Goal: Find specific page/section: Find specific page/section

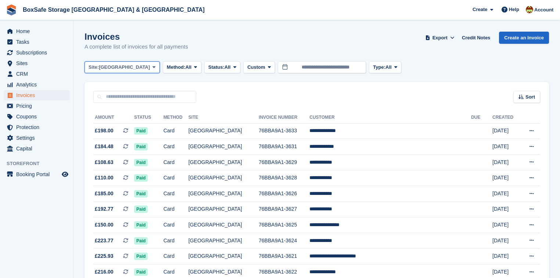
click at [121, 66] on span "[GEOGRAPHIC_DATA]" at bounding box center [124, 67] width 51 height 7
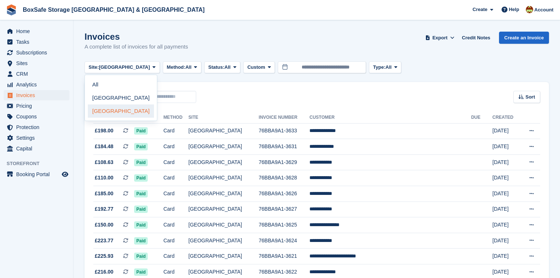
click at [113, 107] on link "[GEOGRAPHIC_DATA]" at bounding box center [121, 110] width 66 height 13
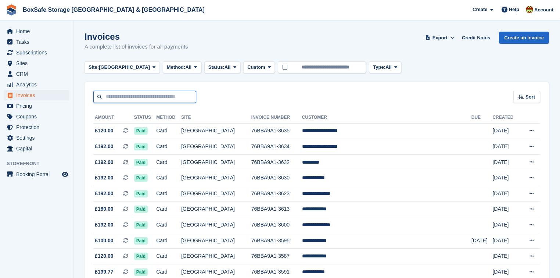
drag, startPoint x: 122, startPoint y: 97, endPoint x: 125, endPoint y: 100, distance: 4.4
click at [122, 98] on input "text" at bounding box center [144, 97] width 103 height 12
type input "******"
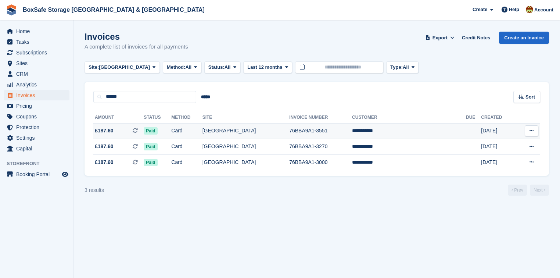
click at [97, 130] on span "£187.60" at bounding box center [104, 131] width 19 height 8
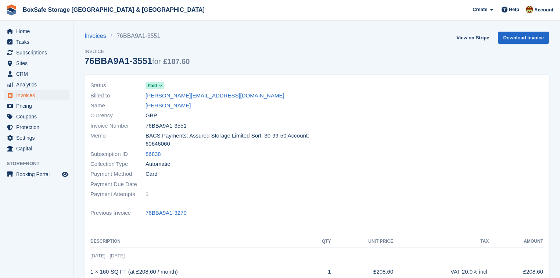
scroll to position [147, 0]
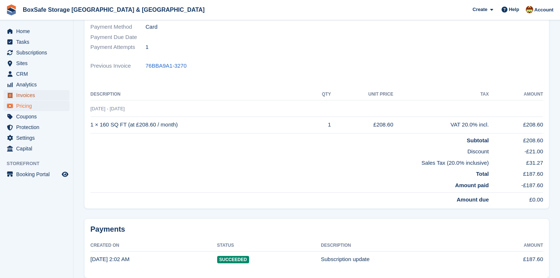
drag, startPoint x: 25, startPoint y: 95, endPoint x: 57, endPoint y: 103, distance: 33.1
click at [25, 95] on span "Invoices" at bounding box center [38, 95] width 44 height 10
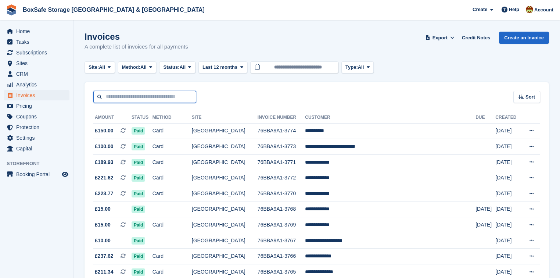
click at [156, 99] on input "text" at bounding box center [144, 97] width 103 height 12
type input "****"
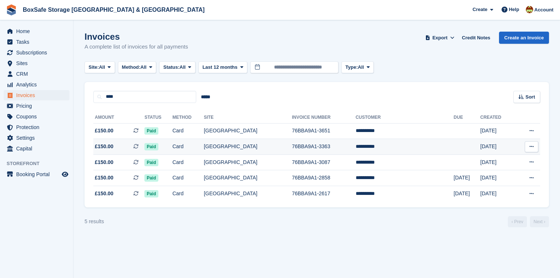
click at [105, 142] on td "£150.00 This is a recurring subscription invoice." at bounding box center [118, 147] width 51 height 16
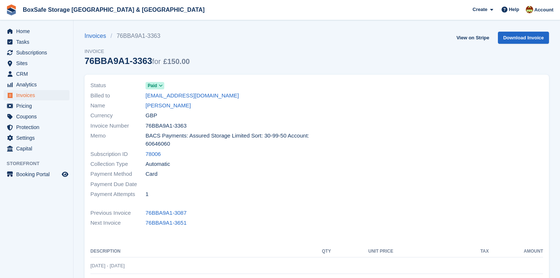
scroll to position [147, 0]
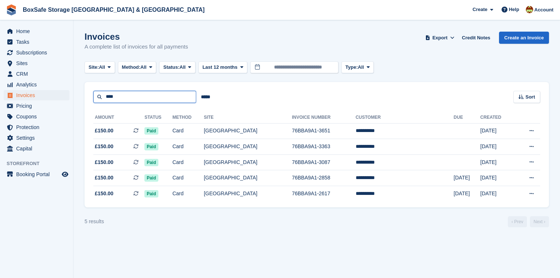
drag, startPoint x: 143, startPoint y: 97, endPoint x: 53, endPoint y: 93, distance: 89.8
click at [53, 93] on div "Home Tasks Subscriptions Subscriptions Subscriptions Contracts Price increases …" at bounding box center [280, 139] width 560 height 278
type input "*****"
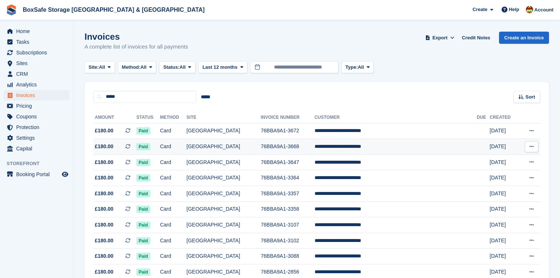
click at [105, 143] on span "£180.00" at bounding box center [104, 147] width 19 height 8
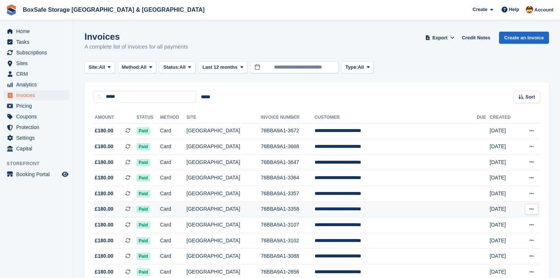
click at [108, 208] on span "£180.00" at bounding box center [104, 209] width 19 height 8
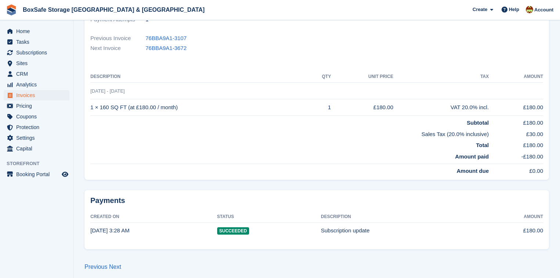
scroll to position [176, 0]
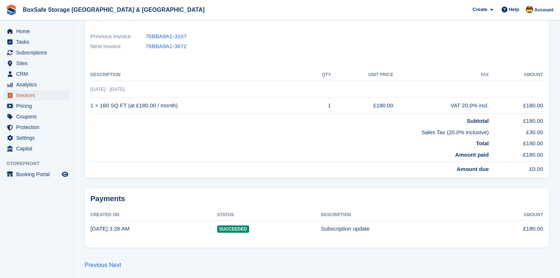
click at [22, 96] on span "Invoices" at bounding box center [38, 95] width 44 height 10
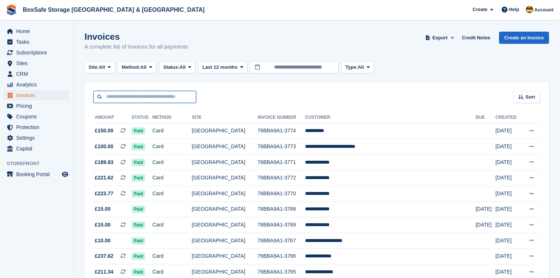
click at [140, 92] on input "text" at bounding box center [144, 97] width 103 height 12
type input "****"
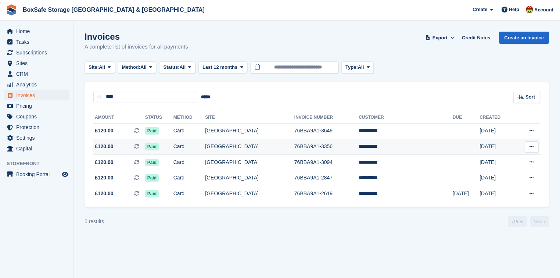
click at [110, 146] on span "£120.00" at bounding box center [104, 147] width 19 height 8
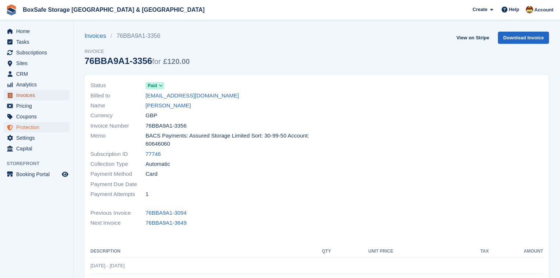
drag, startPoint x: 27, startPoint y: 94, endPoint x: 53, endPoint y: 130, distance: 44.3
click at [27, 94] on span "Invoices" at bounding box center [38, 95] width 44 height 10
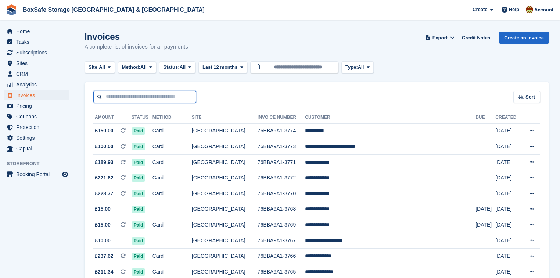
click at [140, 99] on input "text" at bounding box center [144, 97] width 103 height 12
type input "********"
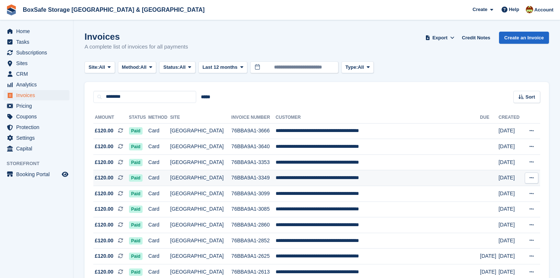
click at [109, 176] on span "£120.00" at bounding box center [104, 178] width 19 height 8
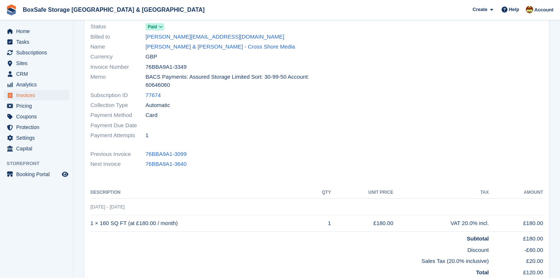
scroll to position [88, 0]
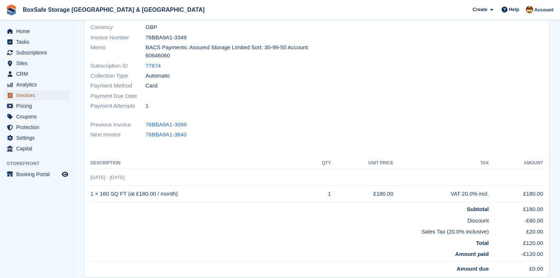
click at [23, 94] on span "Invoices" at bounding box center [38, 95] width 44 height 10
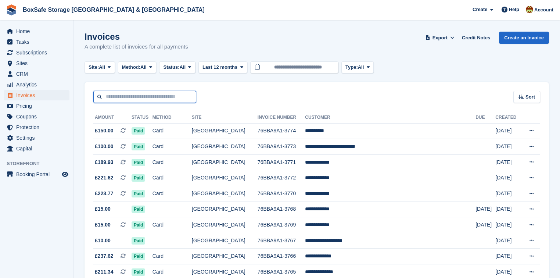
click at [133, 92] on input "text" at bounding box center [144, 97] width 103 height 12
type input "******"
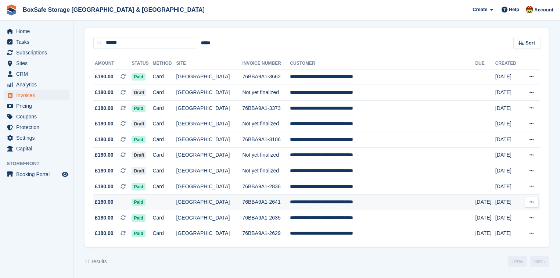
scroll to position [55, 0]
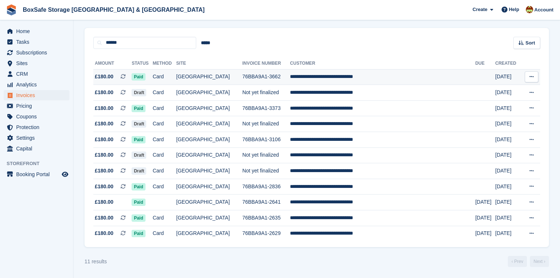
click at [253, 75] on td "76BBA9A1-3662" at bounding box center [266, 77] width 48 height 16
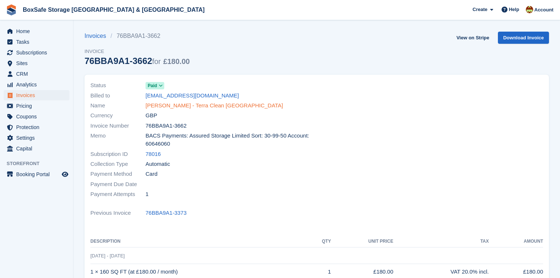
click at [161, 105] on link "[PERSON_NAME] - Terra Clean [GEOGRAPHIC_DATA]" at bounding box center [214, 105] width 137 height 8
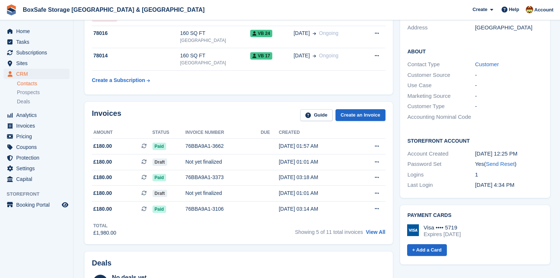
scroll to position [176, 0]
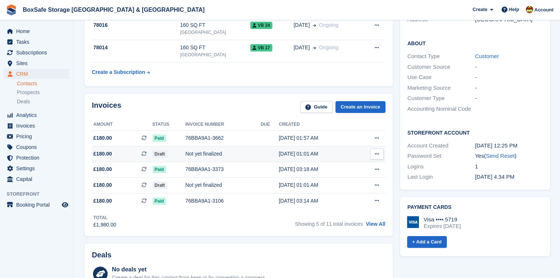
click at [201, 152] on div "Not yet finalized" at bounding box center [223, 154] width 75 height 8
